Goal: Find specific page/section: Find specific page/section

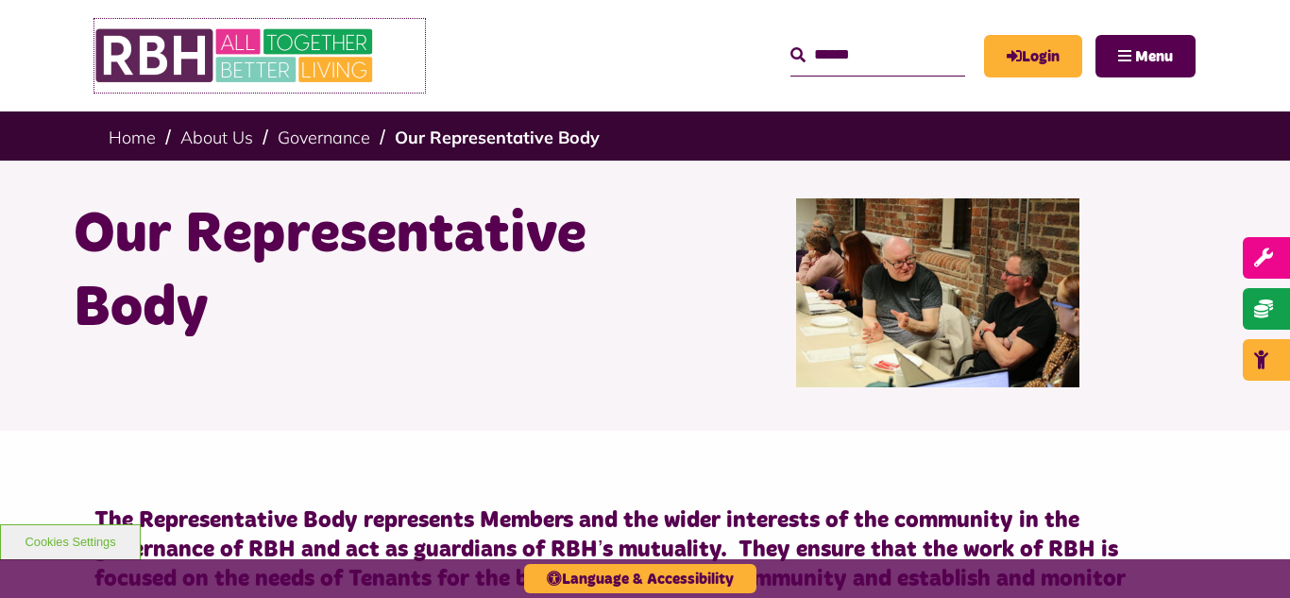
click at [217, 47] on img at bounding box center [235, 56] width 283 height 74
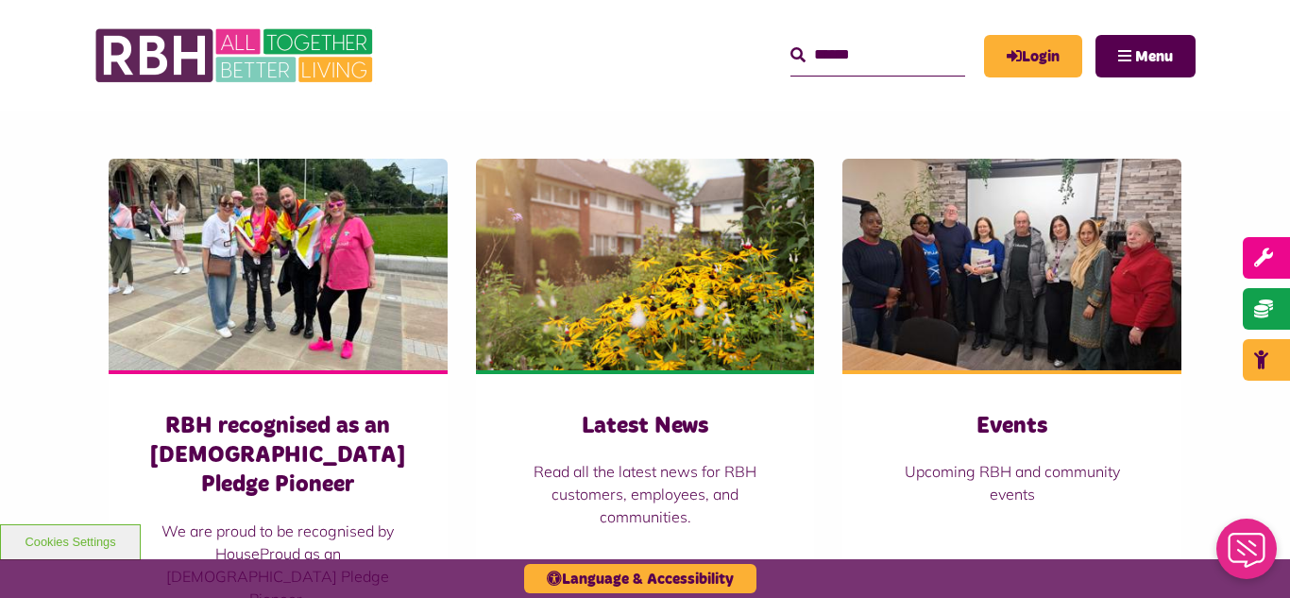
scroll to position [1285, 0]
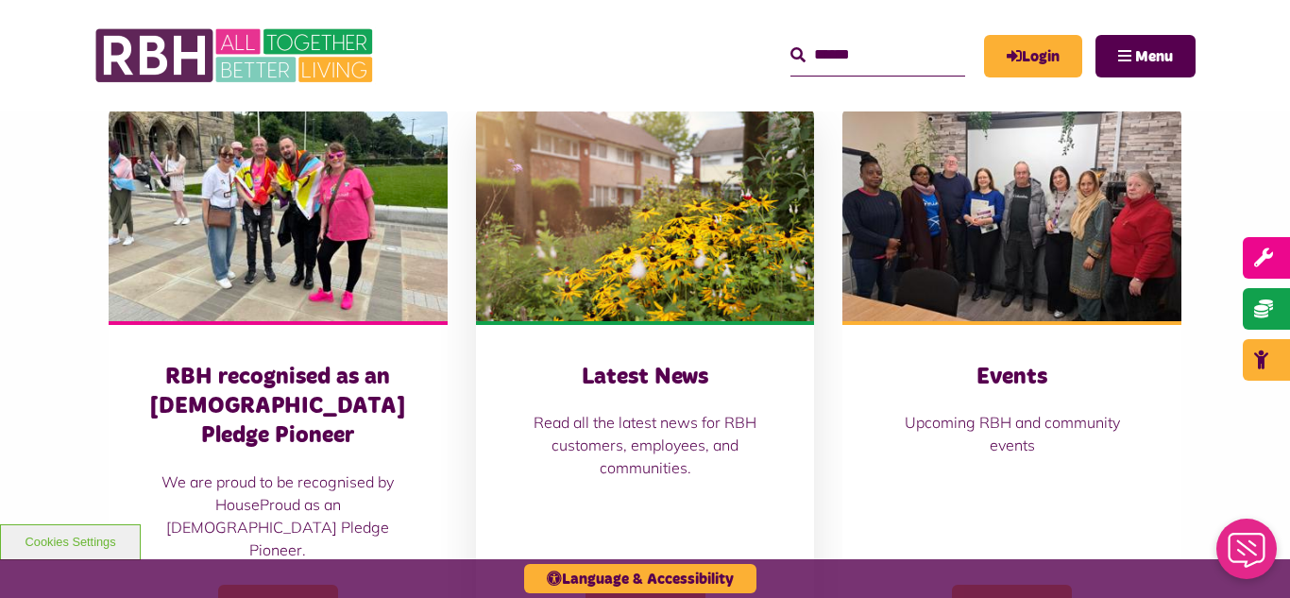
click at [606, 176] on img at bounding box center [645, 216] width 339 height 212
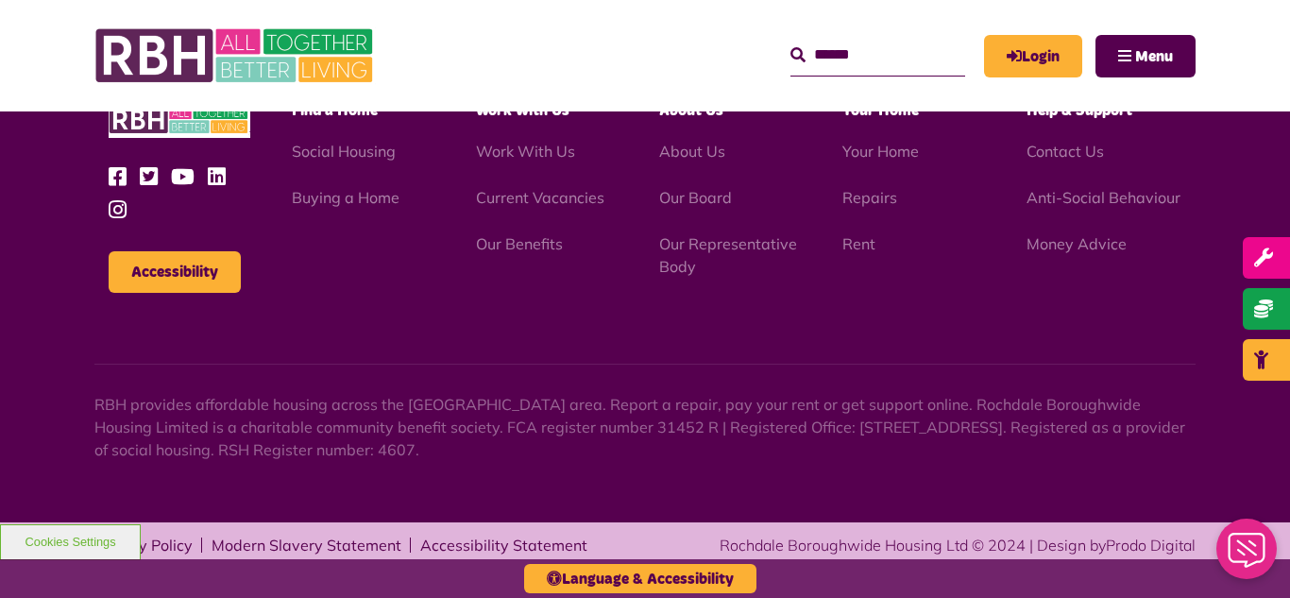
scroll to position [2688, 0]
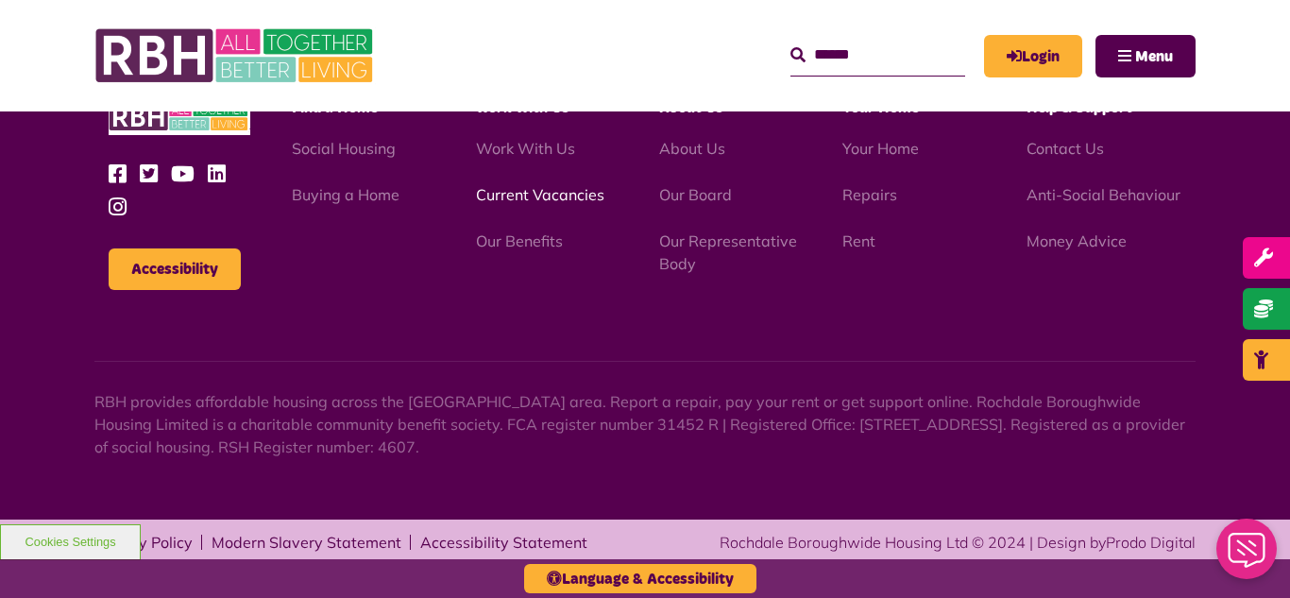
click at [547, 197] on link "Current Vacancies" at bounding box center [540, 194] width 128 height 19
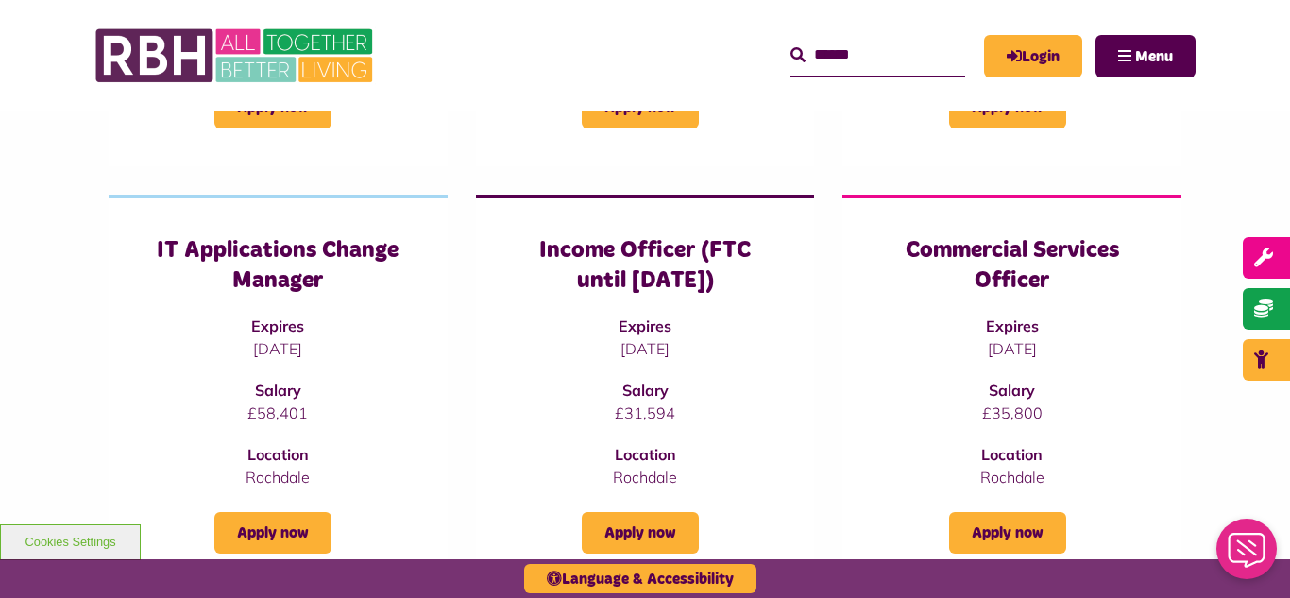
scroll to position [567, 0]
